Goal: Task Accomplishment & Management: Use online tool/utility

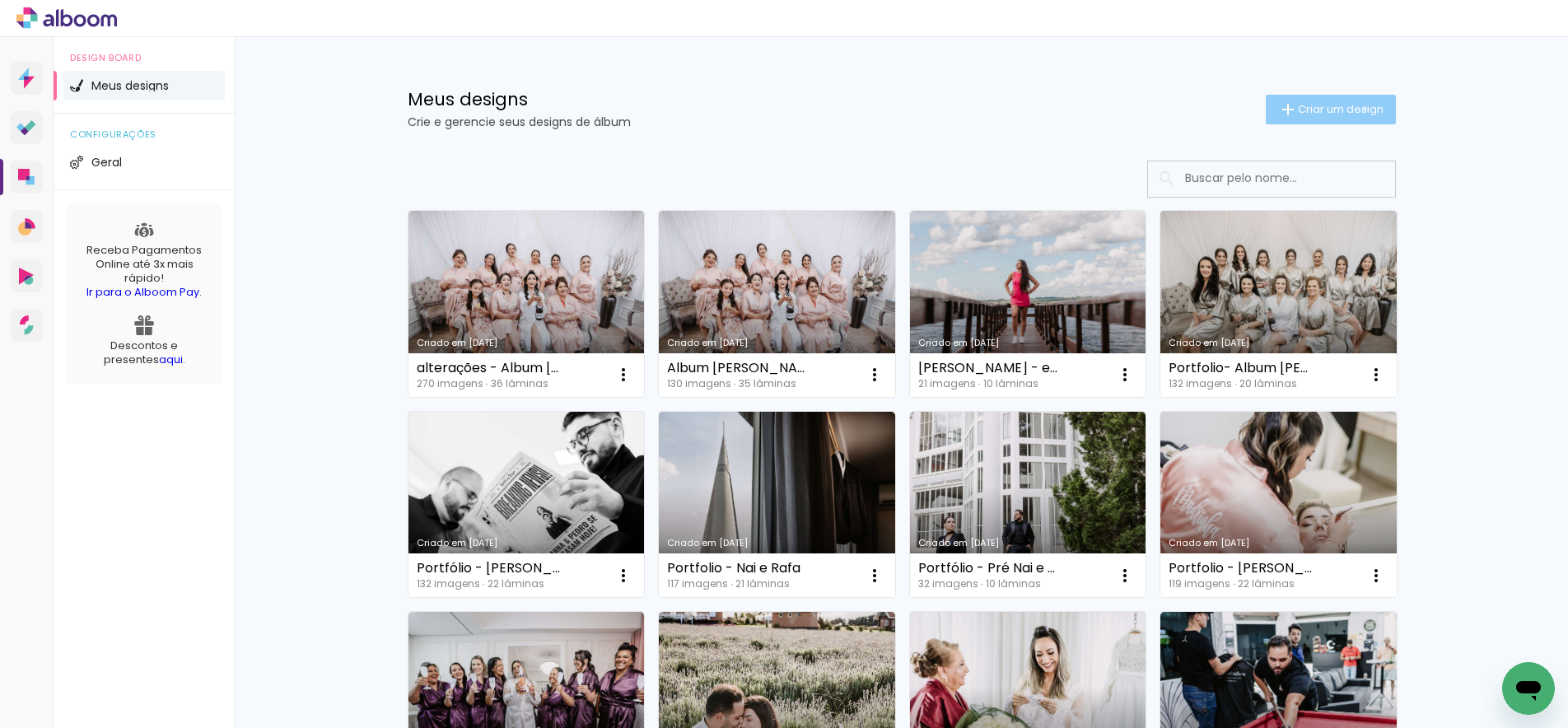
click at [1355, 108] on span "Criar um design" at bounding box center [1341, 108] width 85 height 11
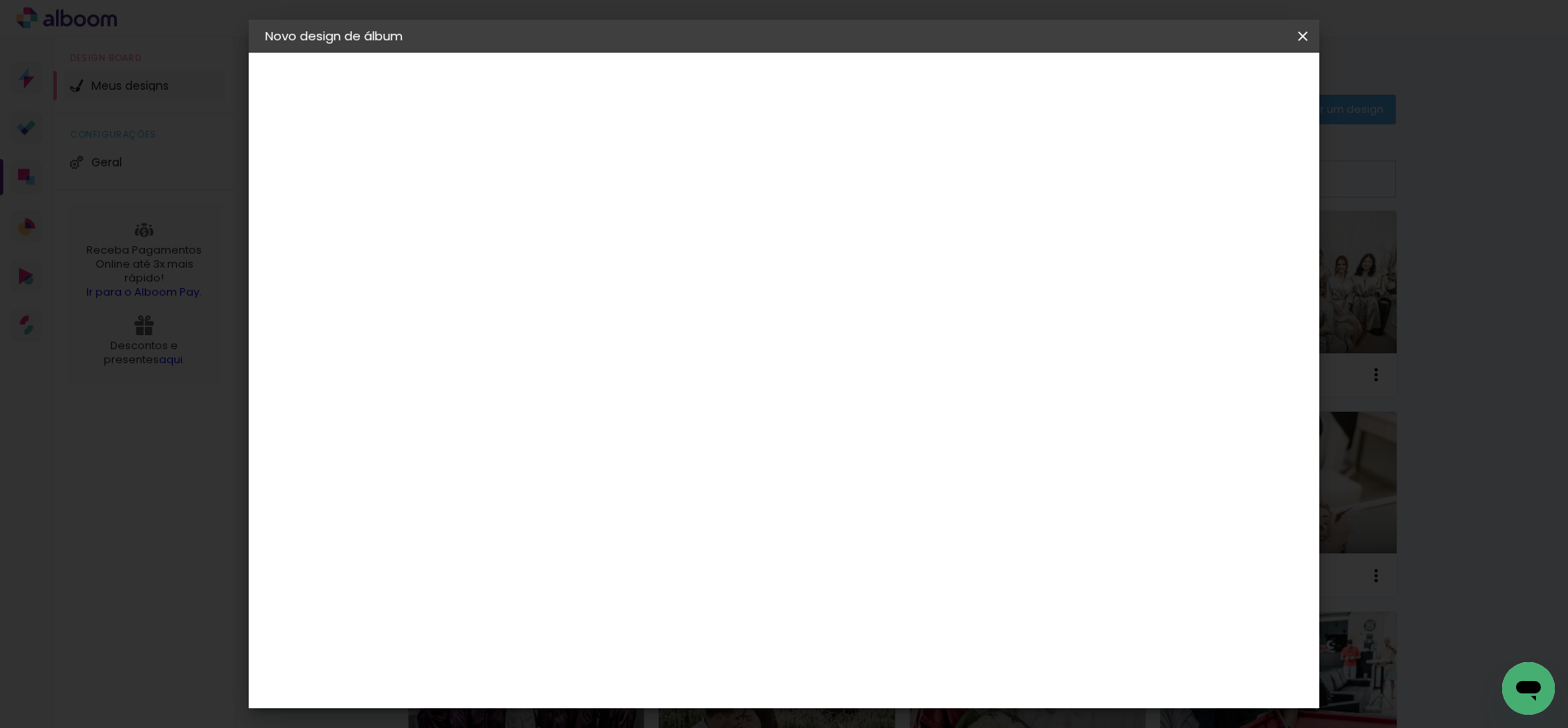
click at [534, 225] on input at bounding box center [534, 221] width 0 height 26
type input "Album Nai e Rafa"
type paper-input "Album Nai e Rafa"
click at [0, 0] on slot "Avançar" at bounding box center [0, 0] width 0 height 0
click at [563, 306] on input at bounding box center [576, 313] width 166 height 21
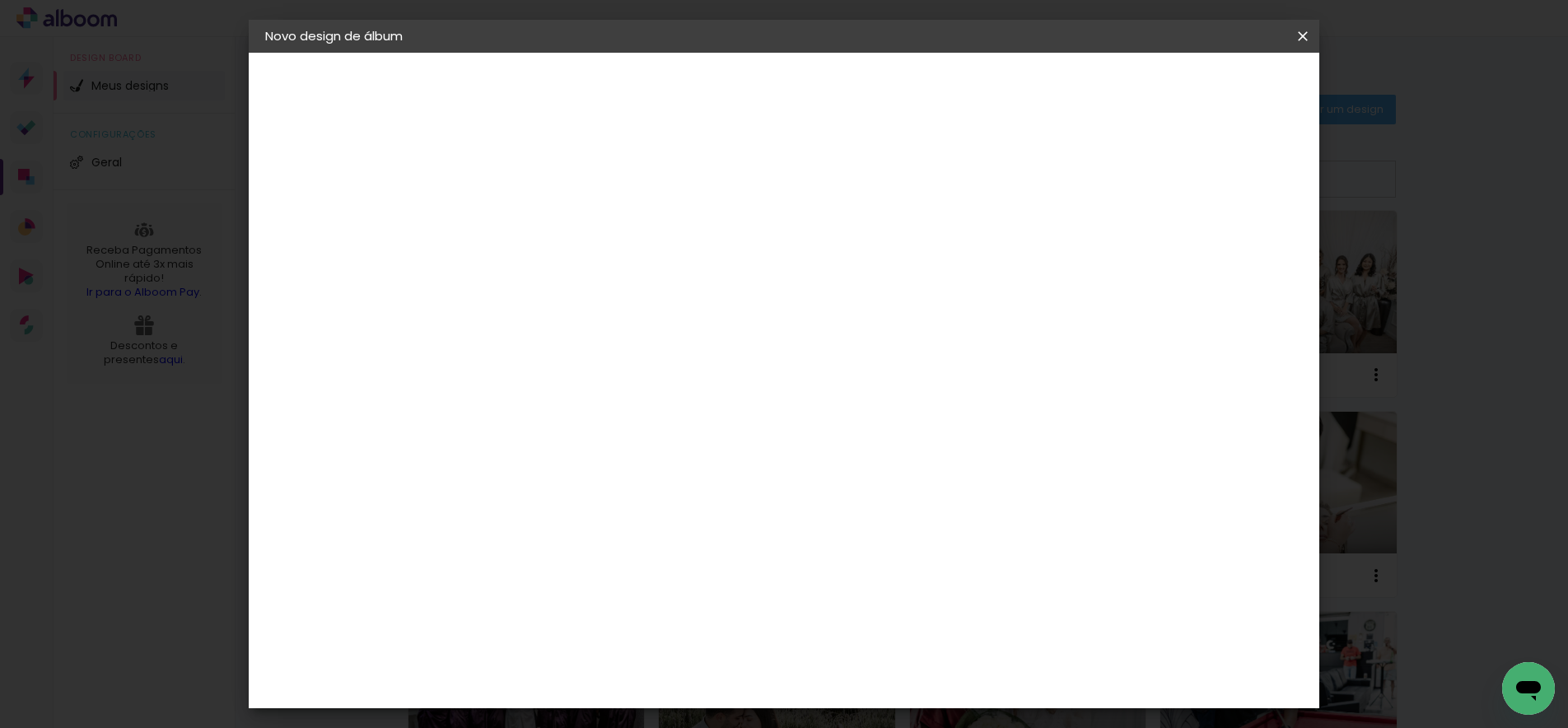
type input "[PERSON_NAME]"
type paper-input "[PERSON_NAME]"
click at [563, 372] on div "[PERSON_NAME]" at bounding box center [578, 371] width 109 height 13
click at [0, 0] on slot "Avançar" at bounding box center [0, 0] width 0 height 0
click at [599, 274] on input "text" at bounding box center [566, 287] width 65 height 26
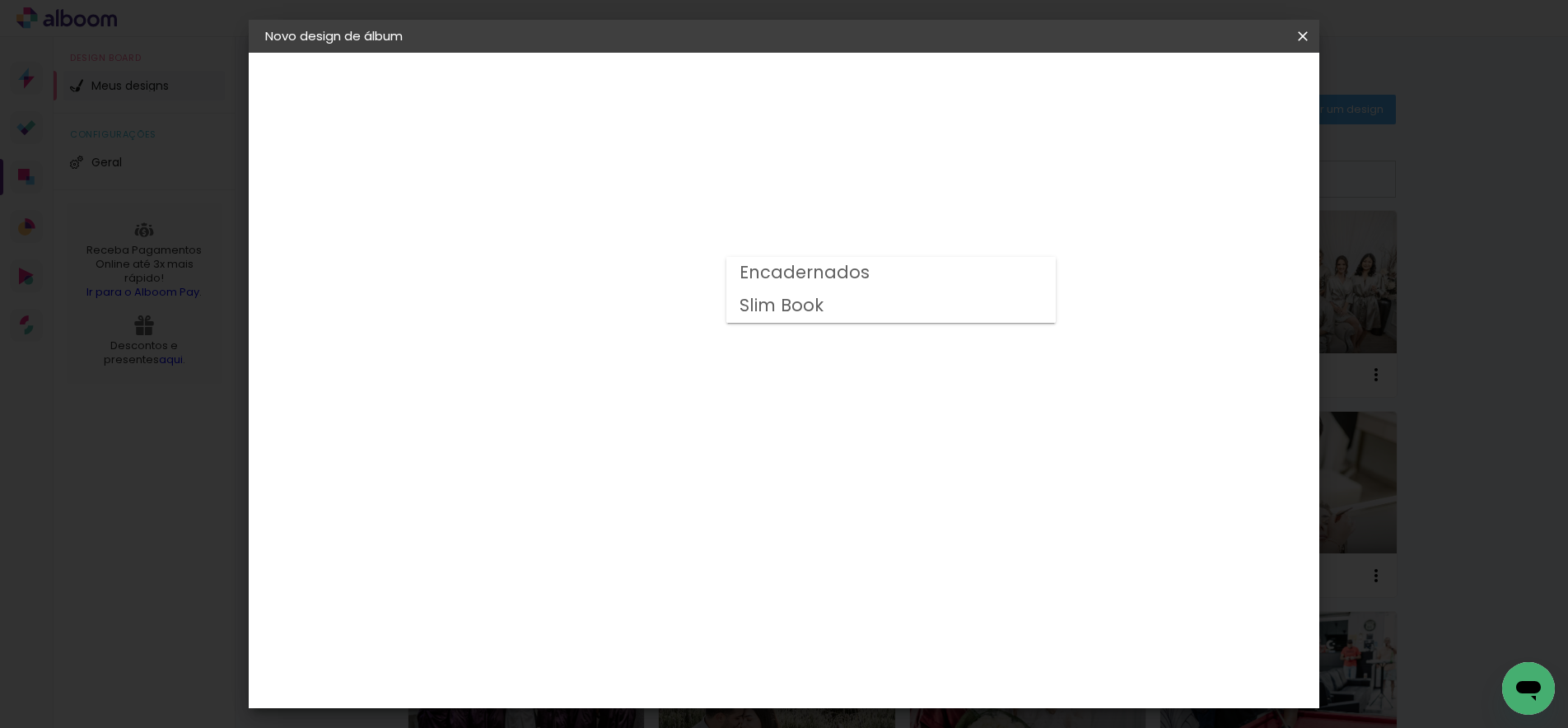
click at [0, 0] on slot "Encadernados" at bounding box center [0, 0] width 0 height 0
type input "Encadernados"
click at [645, 549] on span "30 x 60" at bounding box center [607, 566] width 76 height 34
click at [0, 0] on slot "Avançar" at bounding box center [0, 0] width 0 height 0
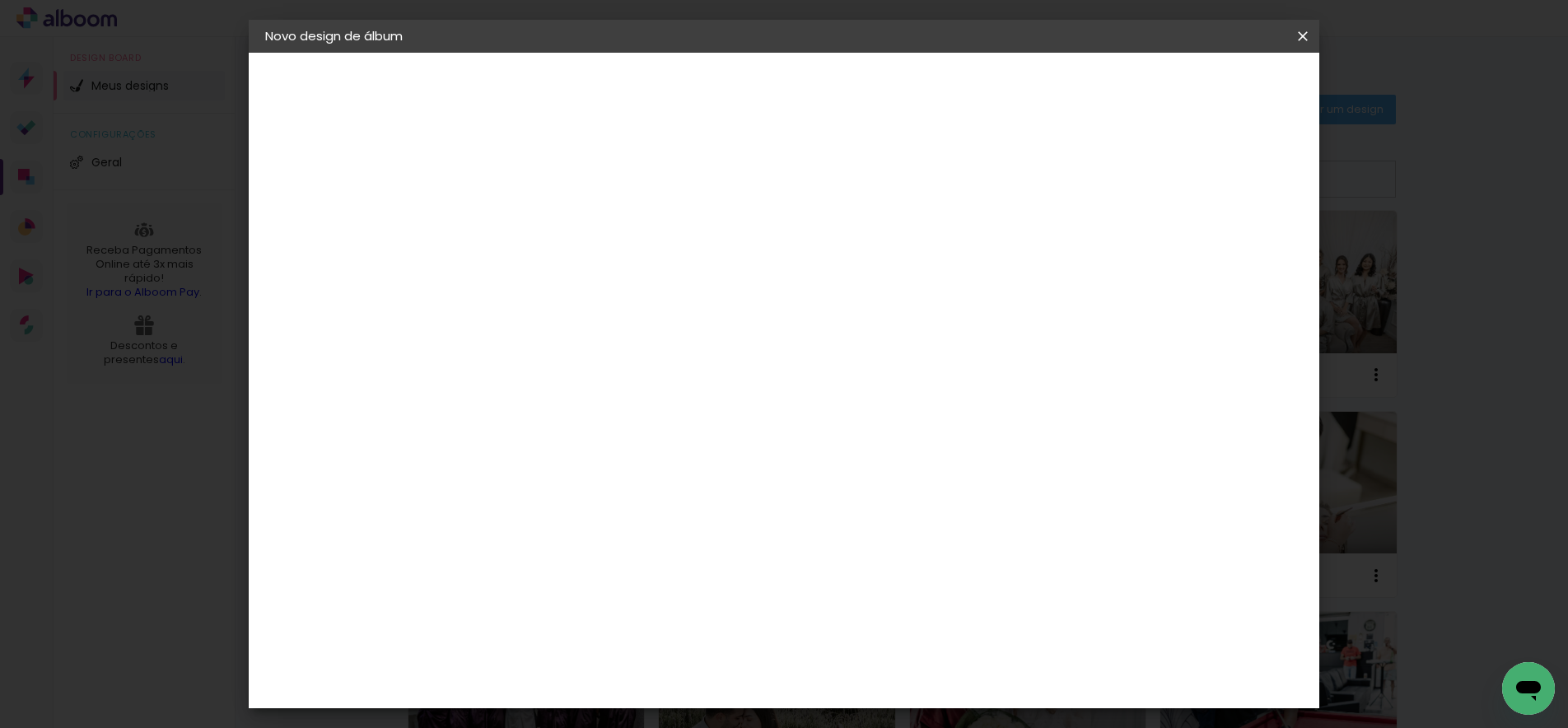
click at [1200, 84] on span "Iniciar design" at bounding box center [1162, 87] width 74 height 12
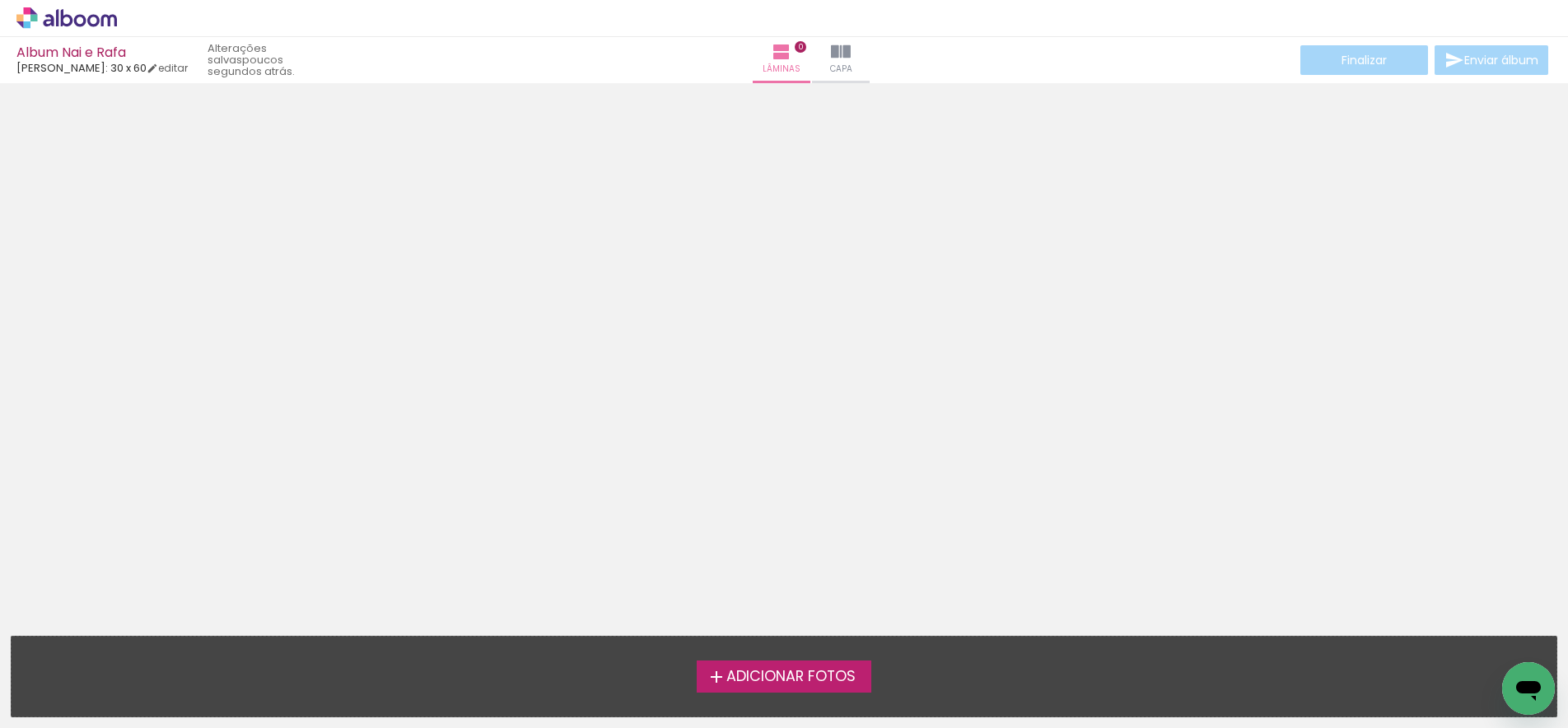
click at [748, 675] on span "Adicionar Fotos" at bounding box center [790, 676] width 129 height 15
click at [0, 0] on input "file" at bounding box center [0, 0] width 0 height 0
